Goal: Information Seeking & Learning: Learn about a topic

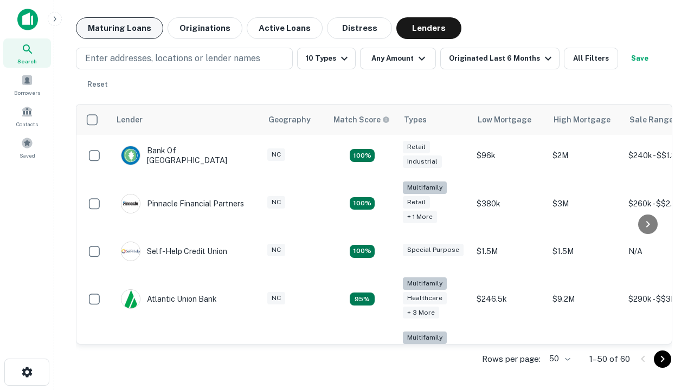
click at [119, 28] on button "Maturing Loans" at bounding box center [119, 28] width 87 height 22
